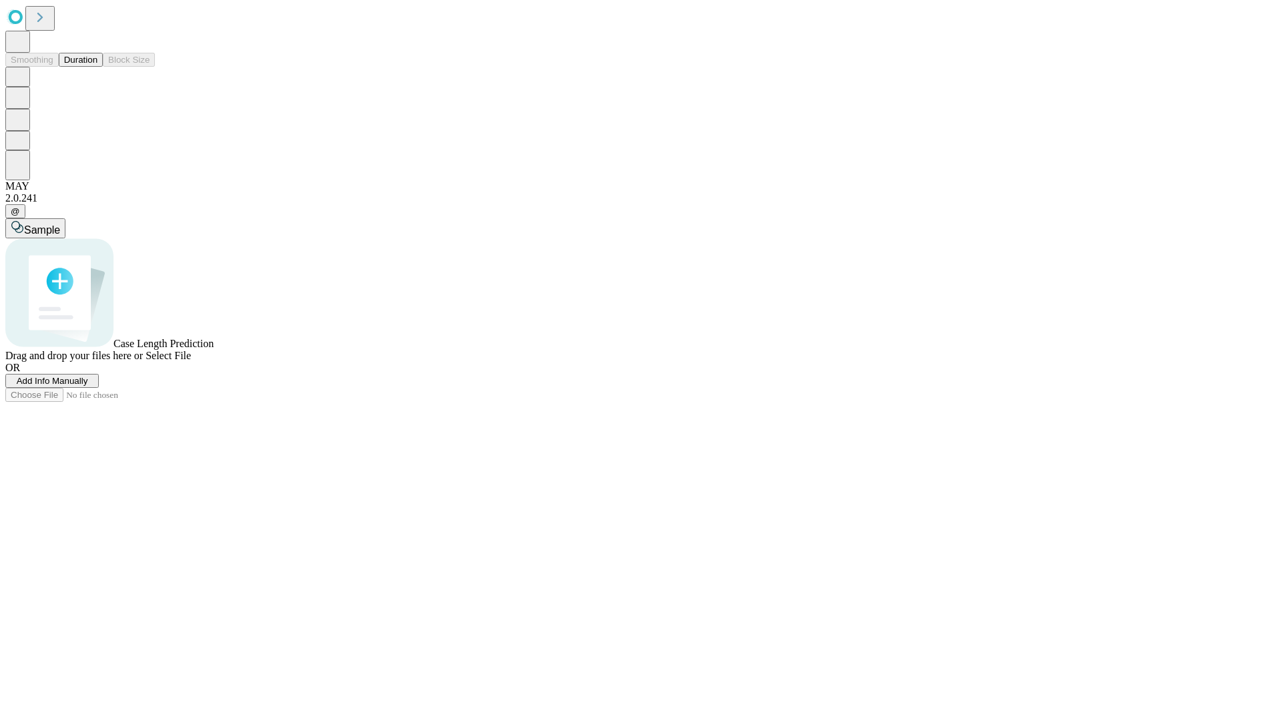
click at [191, 361] on span "Select File" at bounding box center [168, 355] width 45 height 11
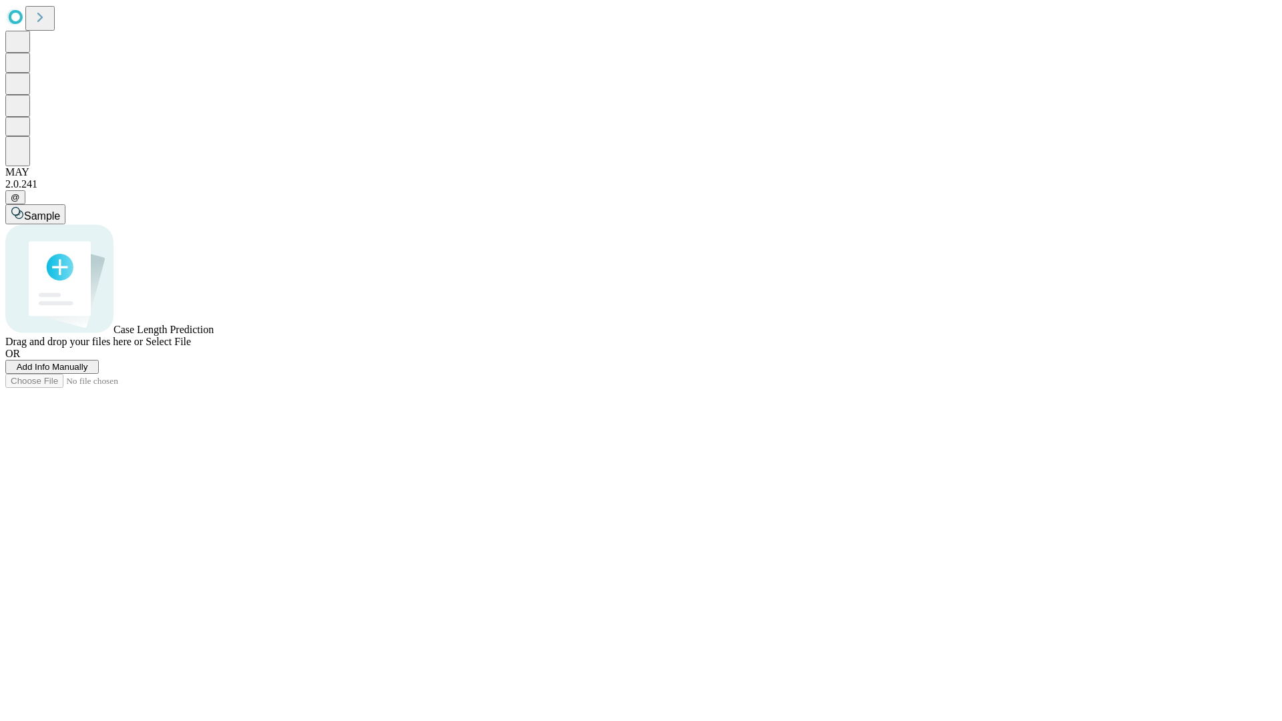
click at [191, 347] on span "Select File" at bounding box center [168, 341] width 45 height 11
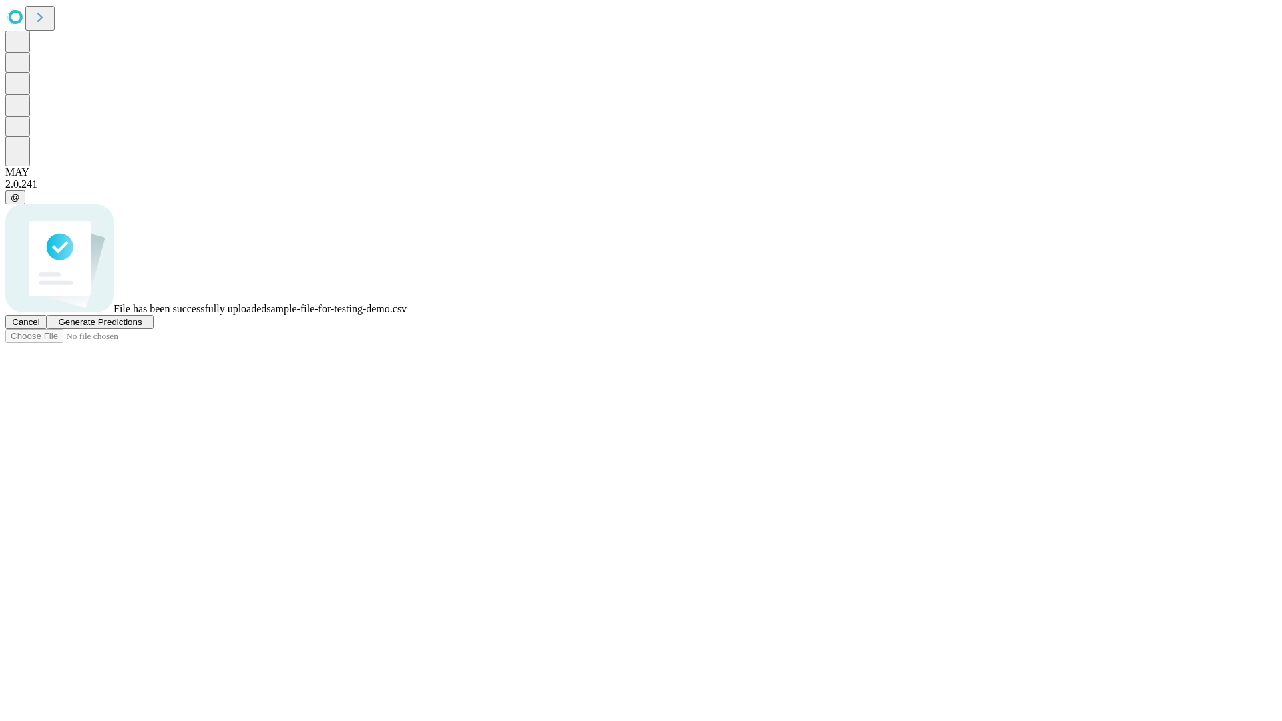
click at [142, 327] on span "Generate Predictions" at bounding box center [99, 322] width 83 height 10
